Goal: Information Seeking & Learning: Learn about a topic

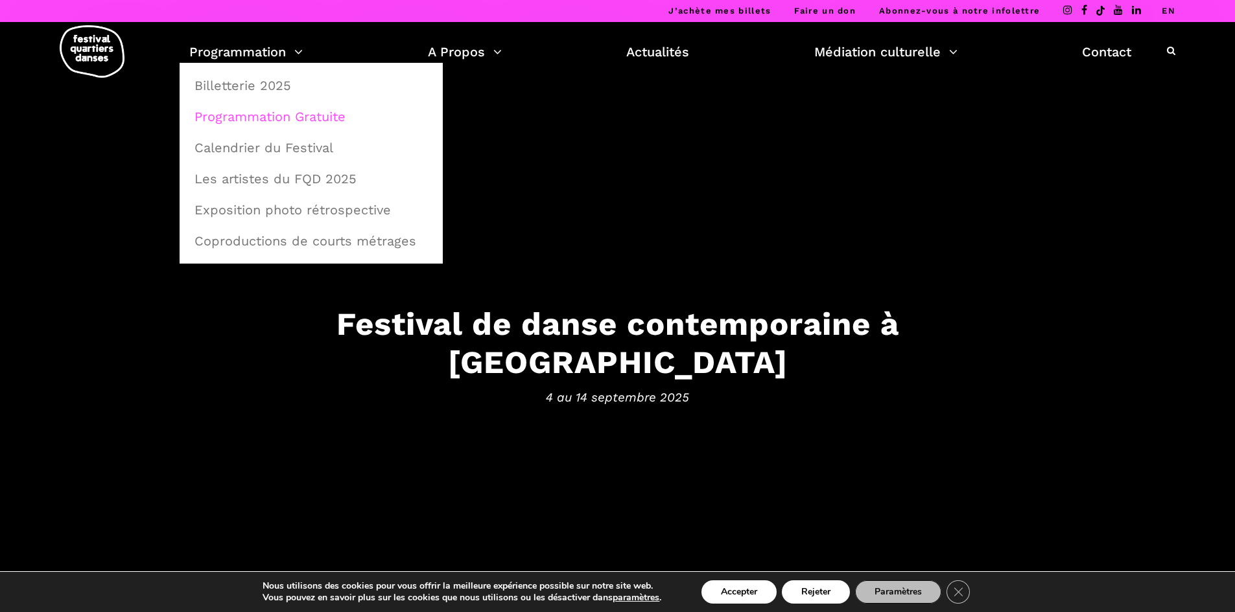
click at [261, 115] on link "Programmation Gratuite" at bounding box center [311, 117] width 249 height 30
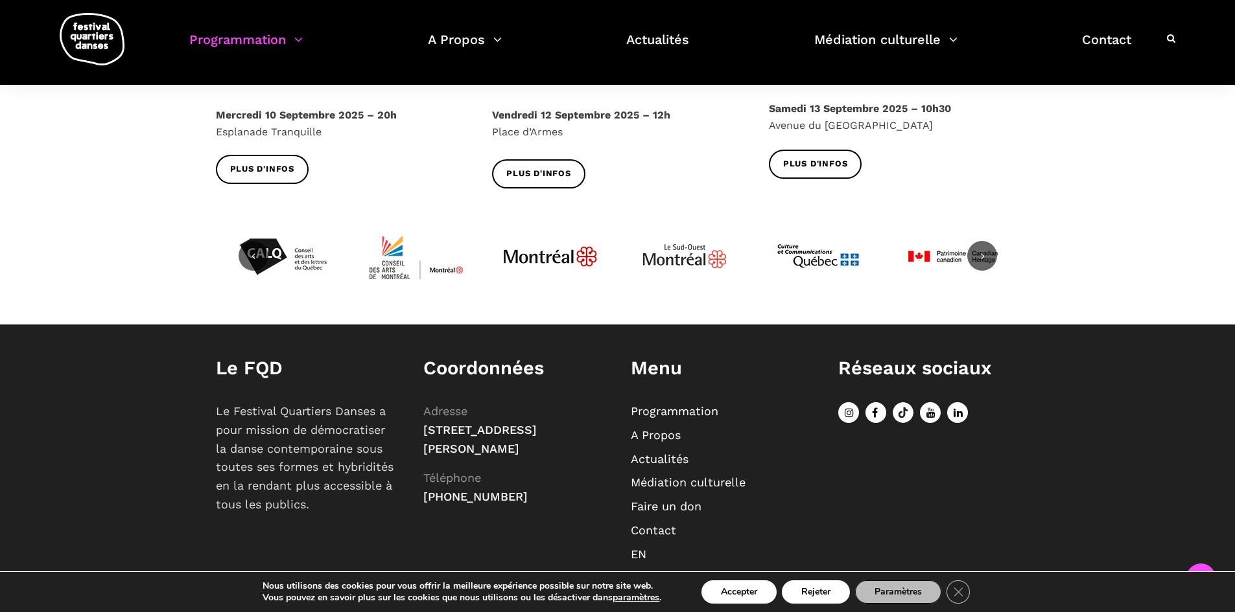
scroll to position [1684, 0]
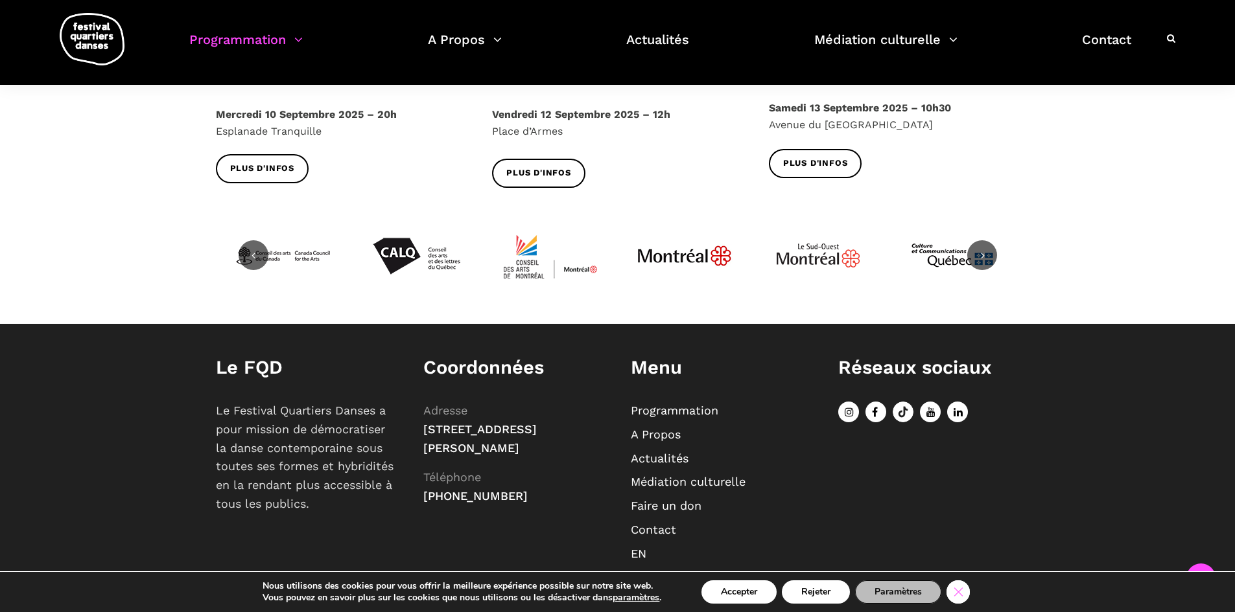
click at [958, 592] on icon "Close GDPR Cookie Banner" at bounding box center [957, 591] width 23 height 19
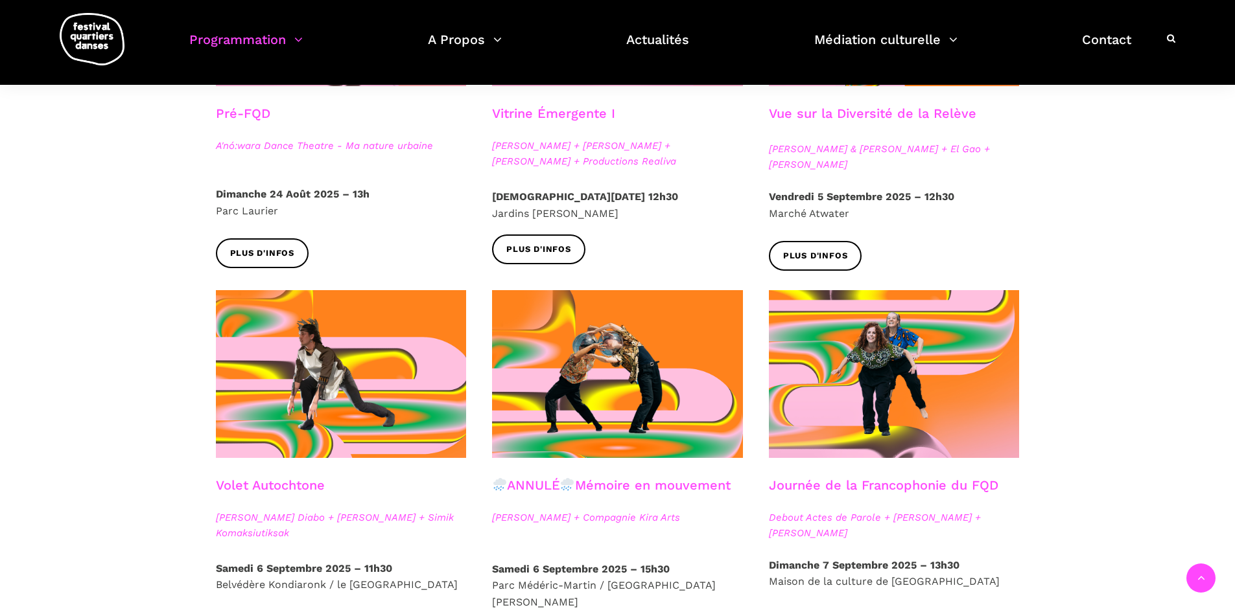
scroll to position [0, 0]
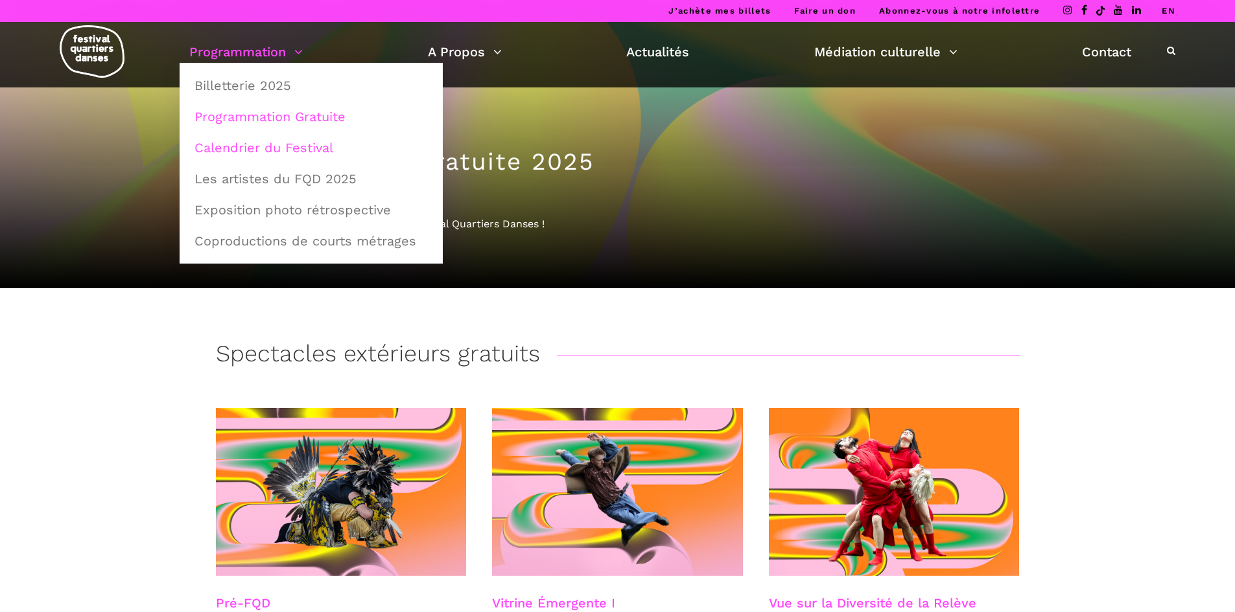
click at [273, 151] on link "Calendrier du Festival" at bounding box center [311, 148] width 249 height 30
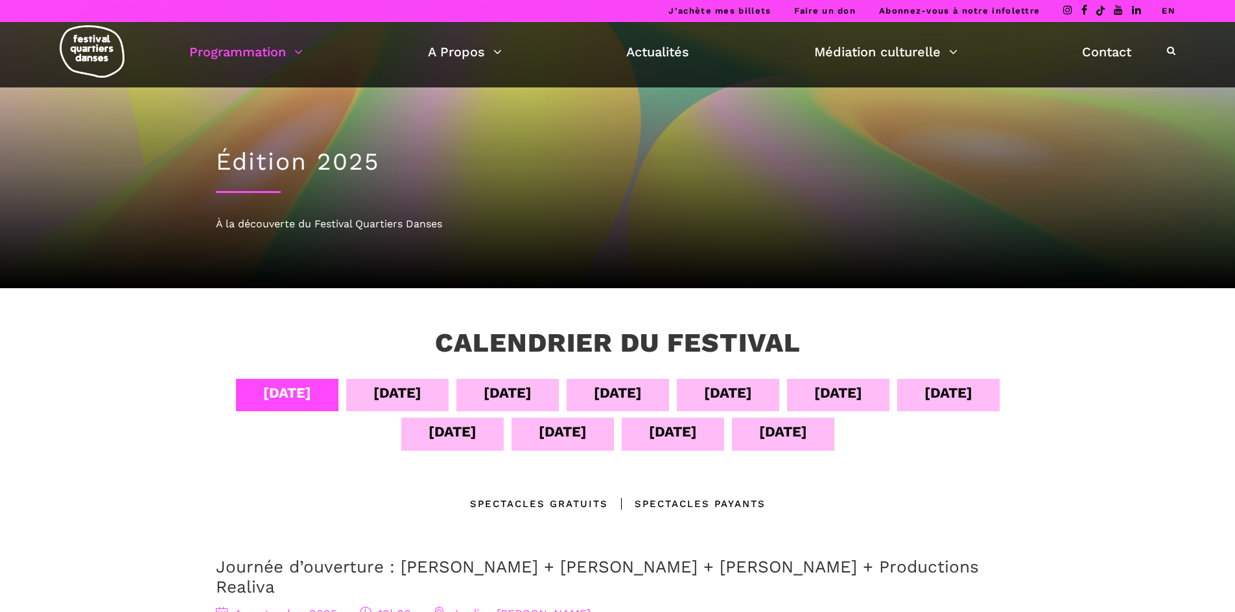
click at [742, 393] on div "08 sept" at bounding box center [728, 393] width 48 height 23
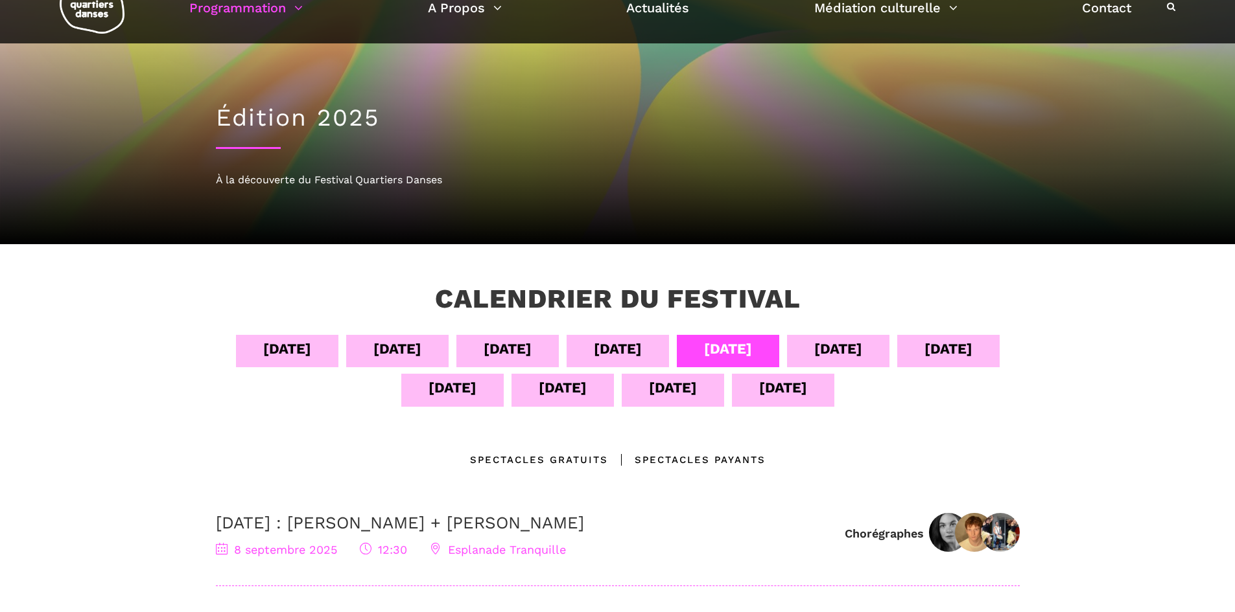
scroll to position [43, 0]
click at [613, 354] on div "07 sept" at bounding box center [618, 349] width 48 height 23
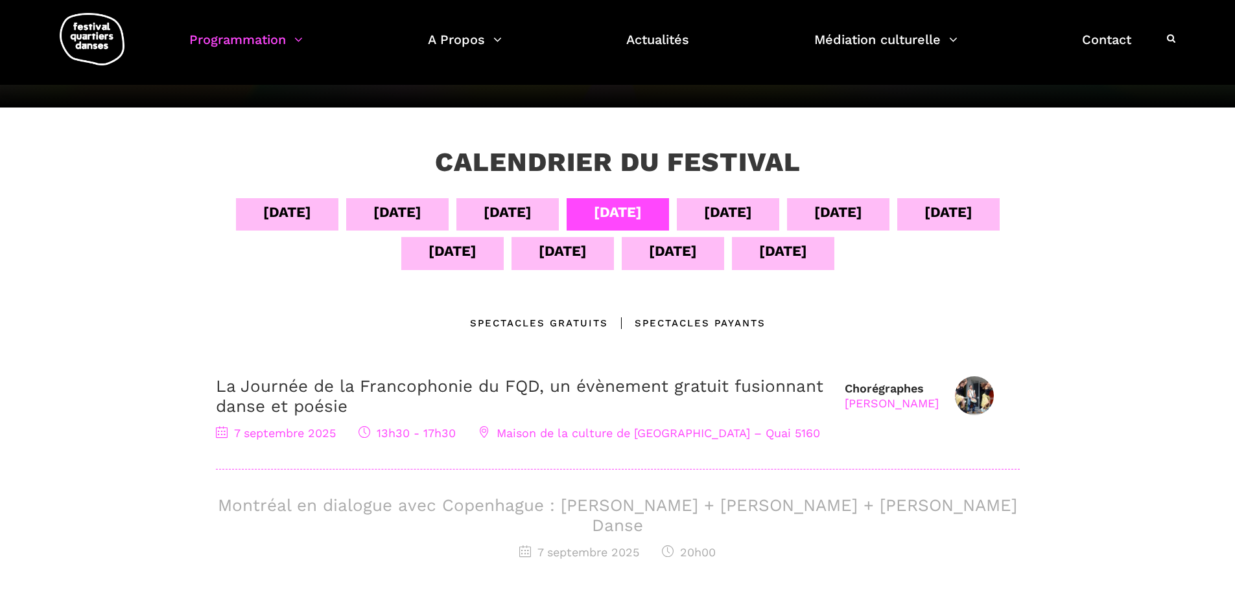
scroll to position [181, 0]
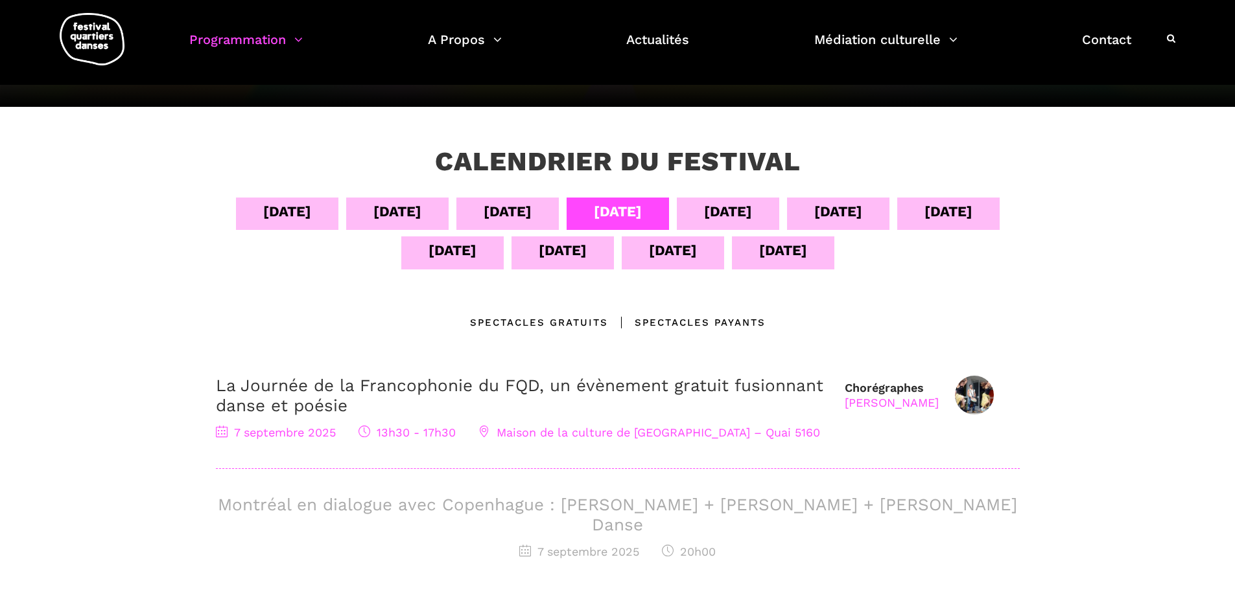
click at [959, 216] on div "10 sept" at bounding box center [948, 211] width 48 height 23
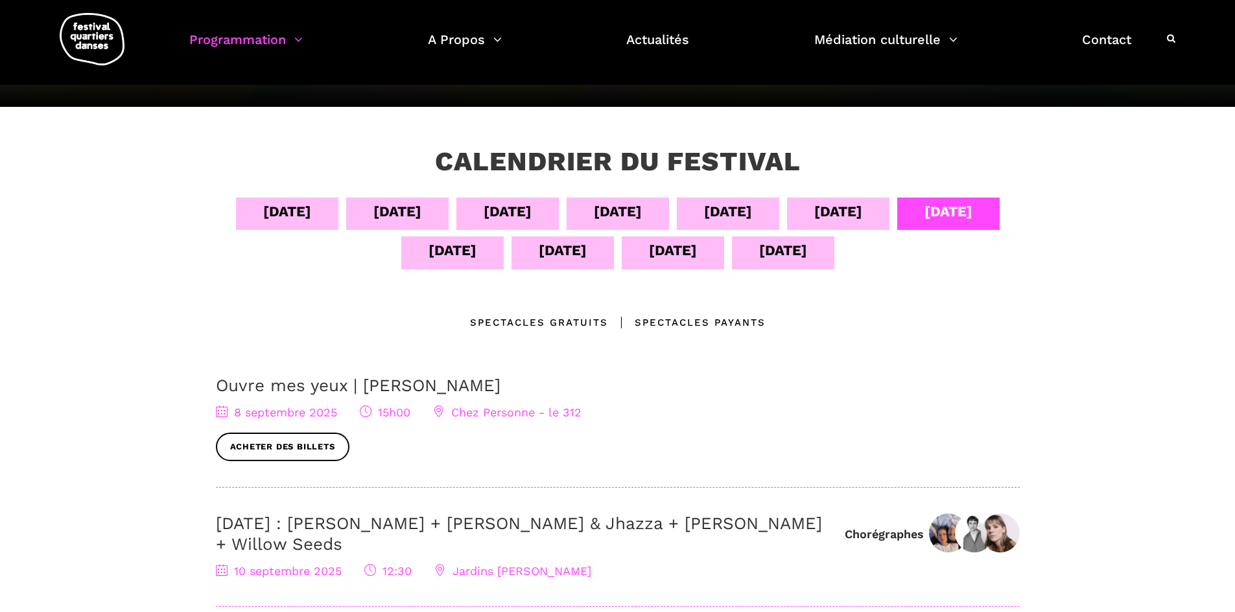
click at [453, 253] on div "11 sept" at bounding box center [452, 250] width 48 height 23
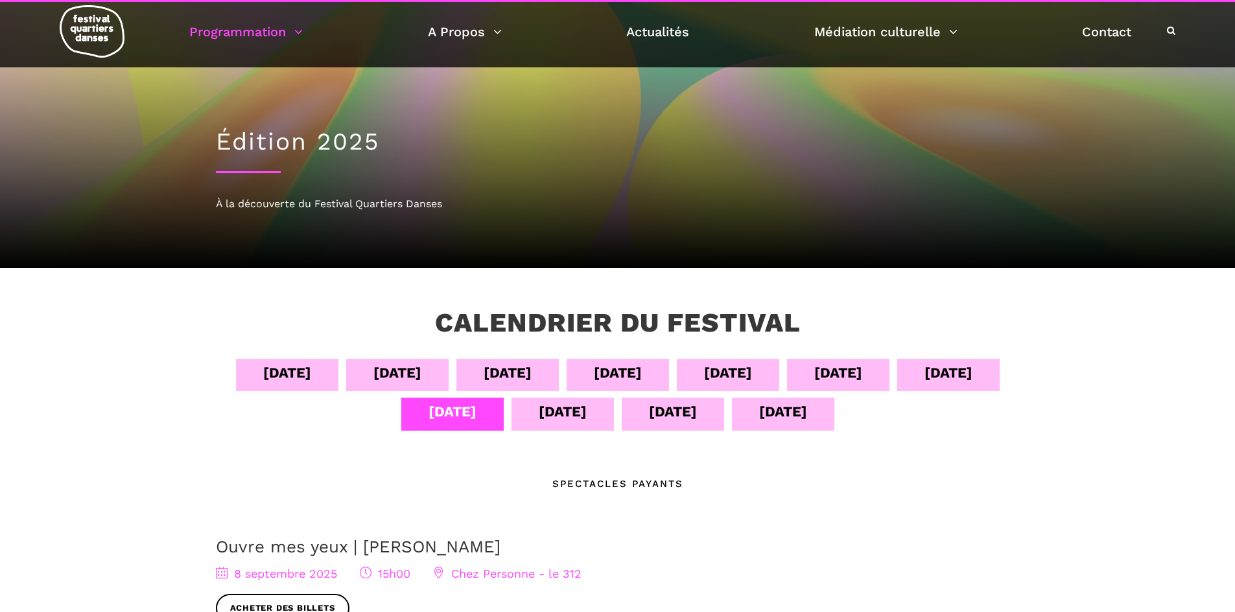
scroll to position [0, 0]
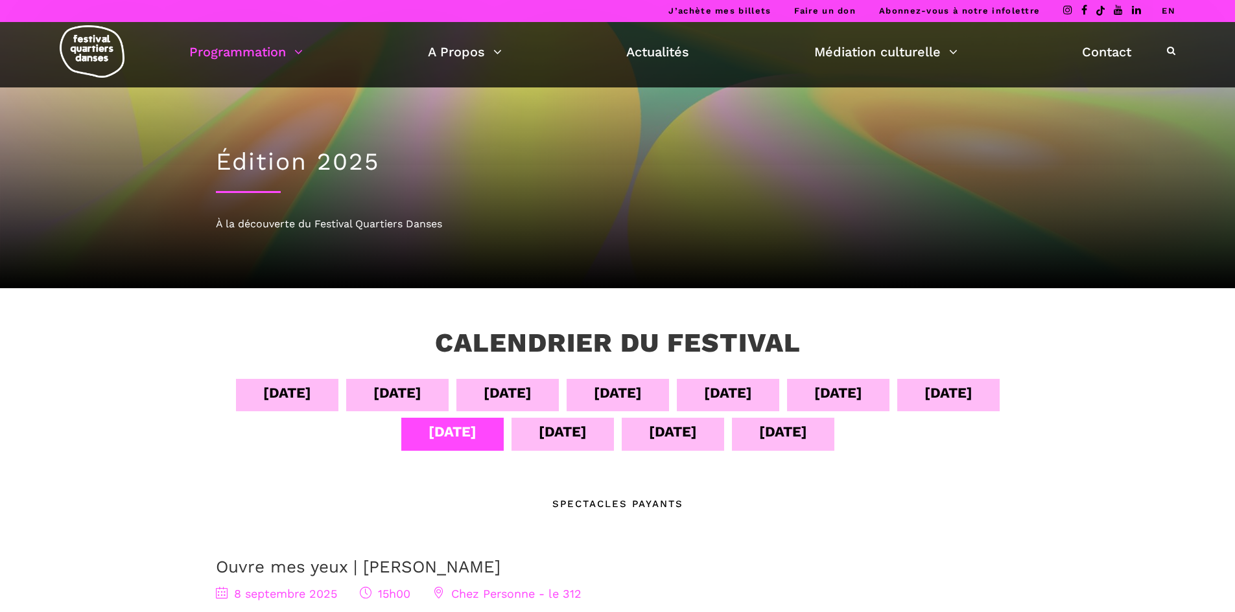
click at [589, 429] on div "12 sept" at bounding box center [562, 434] width 102 height 32
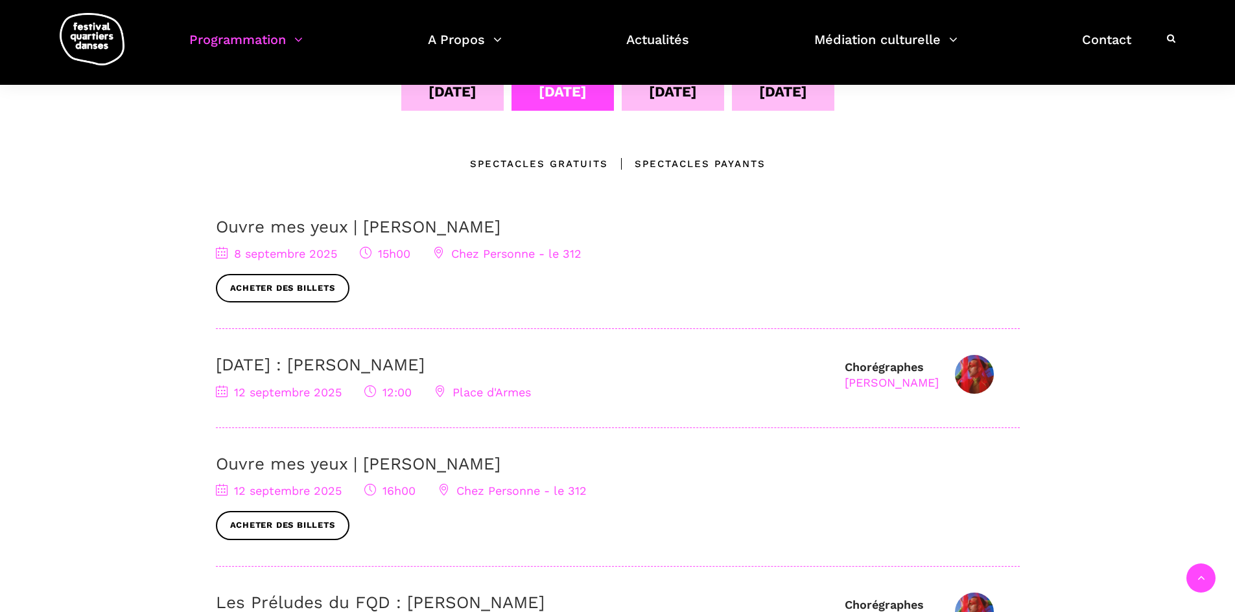
scroll to position [342, 0]
